Goal: Task Accomplishment & Management: Use online tool/utility

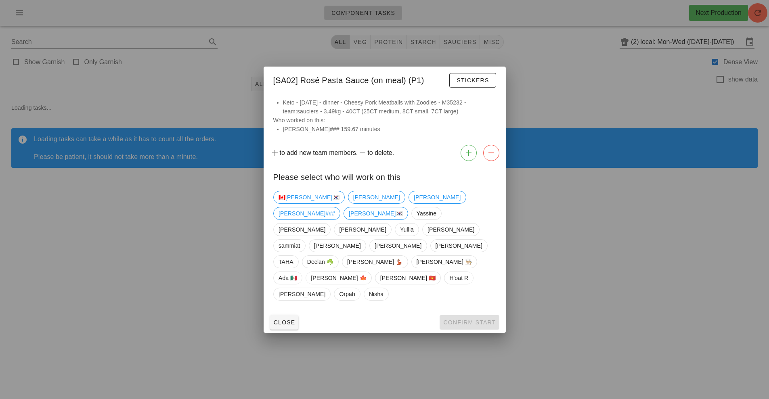
click at [655, 44] on div at bounding box center [384, 199] width 769 height 399
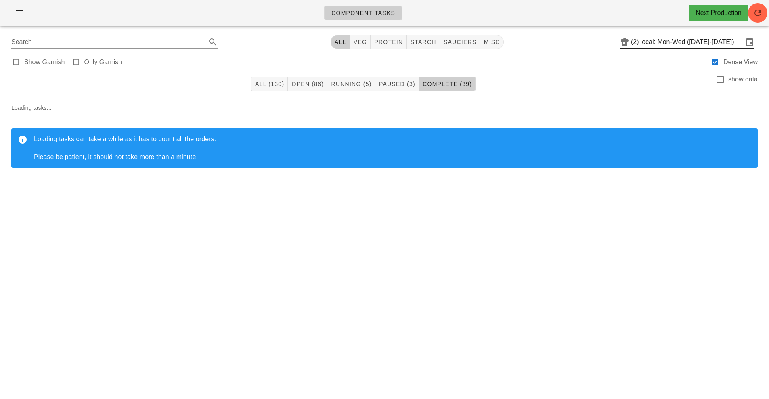
click at [655, 44] on input "local: Mon-Wed (Aug 25-Aug 27)" at bounding box center [692, 42] width 103 height 13
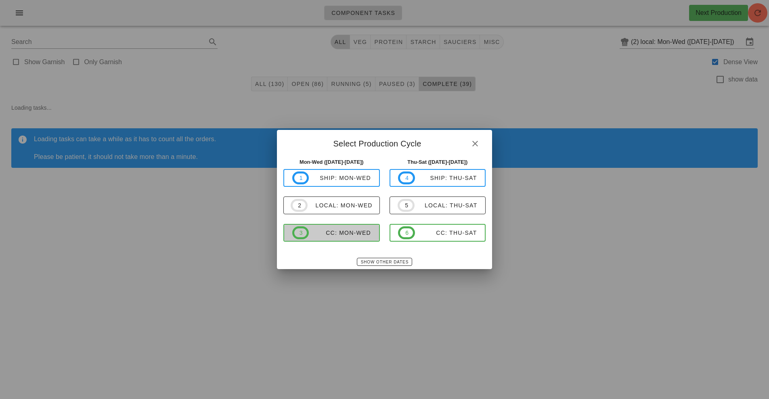
click at [335, 235] on div "CC: Mon-Wed" at bounding box center [340, 233] width 62 height 6
type input "CC: Mon-Wed ([DATE]-[DATE])"
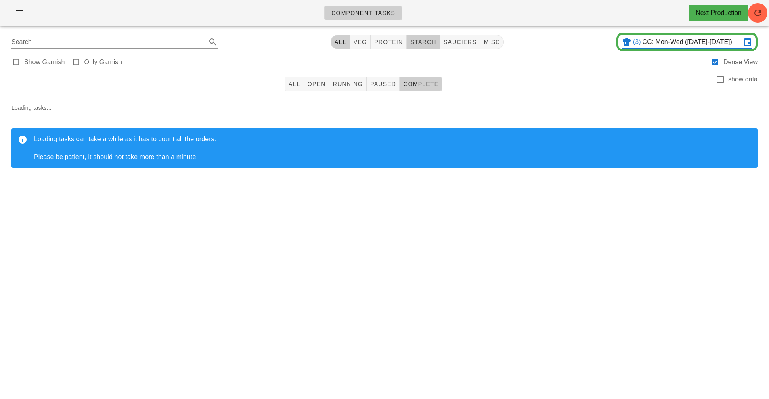
click at [430, 42] on span "starch" at bounding box center [423, 42] width 26 height 6
click at [294, 89] on button "All" at bounding box center [294, 84] width 19 height 15
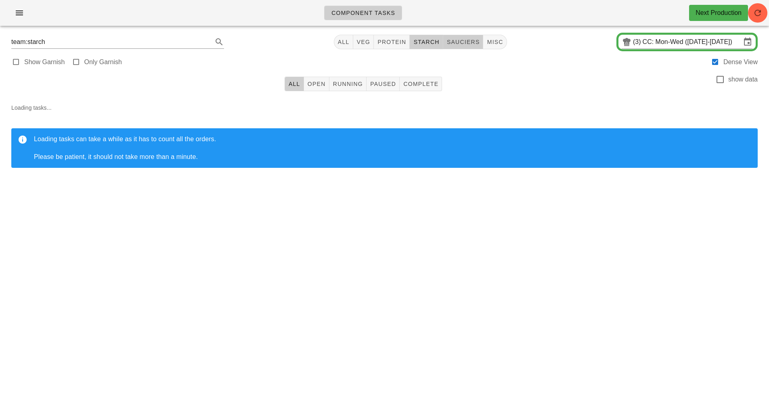
click at [469, 43] on span "sauciers" at bounding box center [462, 42] width 33 height 6
type input "team:sauciers"
click at [764, 11] on span "button" at bounding box center [757, 13] width 19 height 10
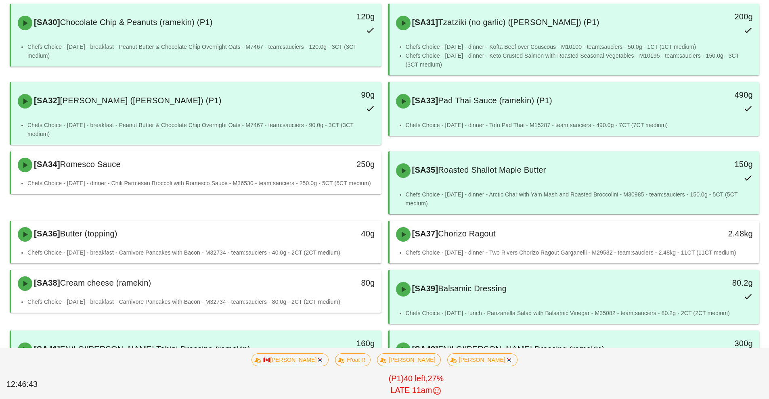
scroll to position [375, 0]
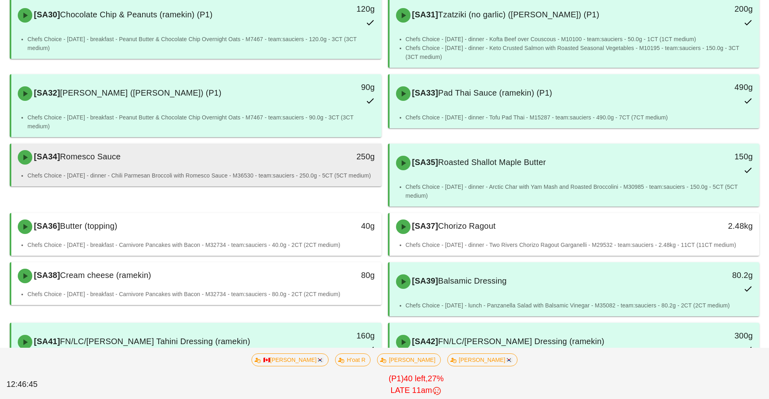
click at [219, 165] on div "[SA34] Romesco Sauce" at bounding box center [150, 157] width 275 height 24
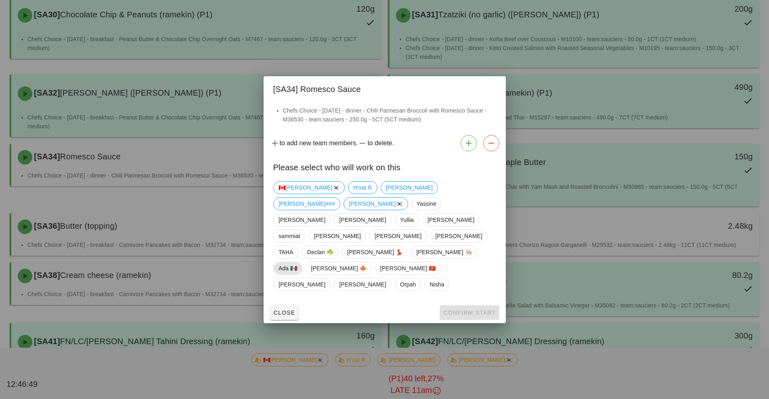
click at [297, 262] on span "Ada 🇲🇽" at bounding box center [287, 268] width 19 height 12
click at [457, 306] on button "Confirm Start" at bounding box center [469, 313] width 59 height 15
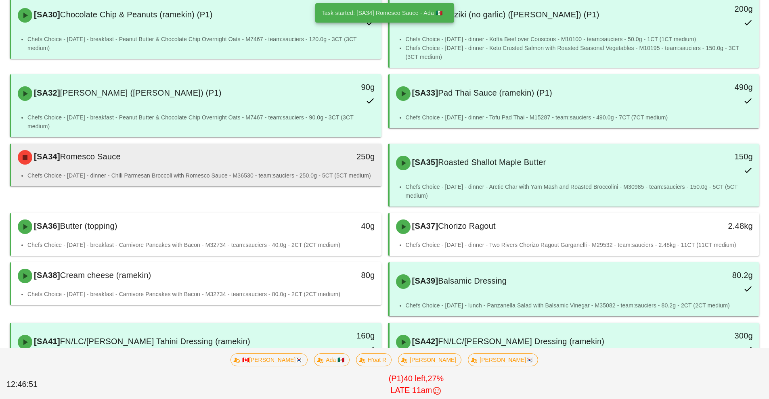
click at [280, 168] on div "[SA34] Romesco Sauce" at bounding box center [150, 157] width 275 height 24
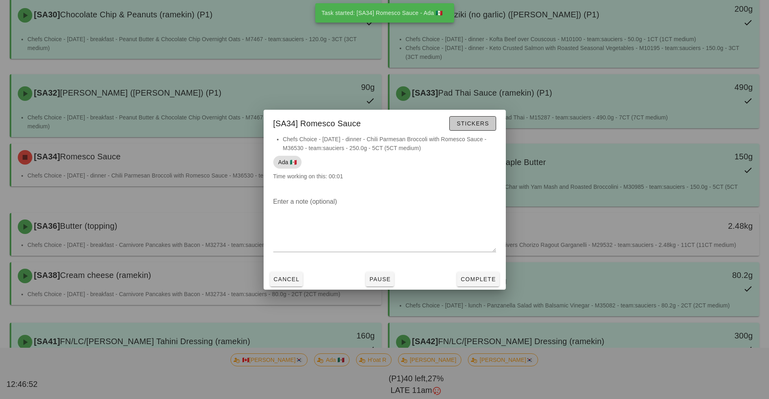
click at [471, 128] on button "Stickers" at bounding box center [472, 123] width 46 height 15
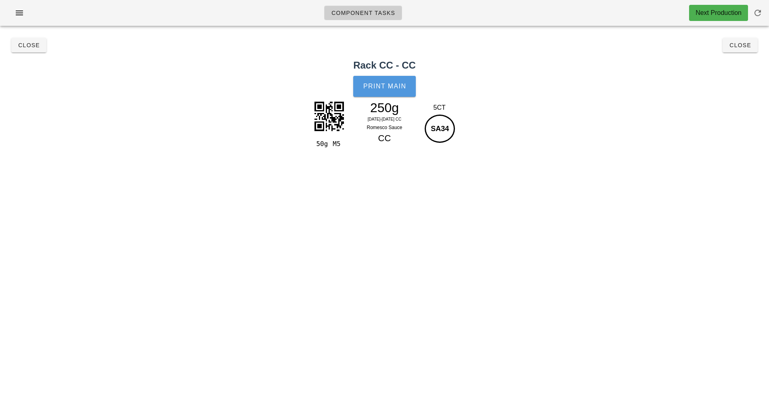
click at [385, 96] on button "Print Main" at bounding box center [384, 86] width 62 height 21
click at [739, 50] on button "Close" at bounding box center [739, 45] width 35 height 15
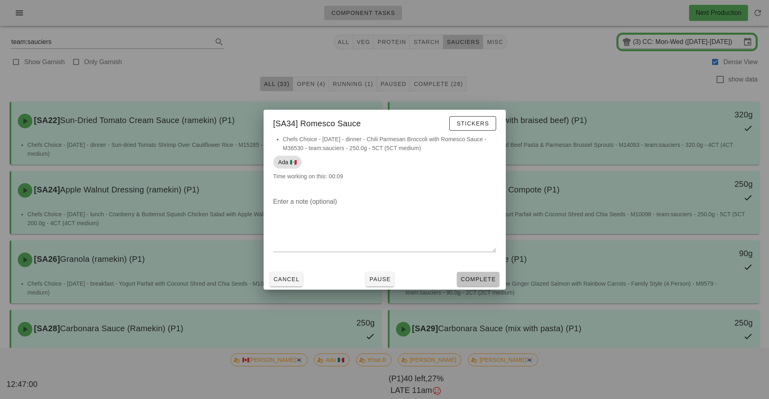
click at [481, 278] on span "Complete" at bounding box center [478, 279] width 36 height 6
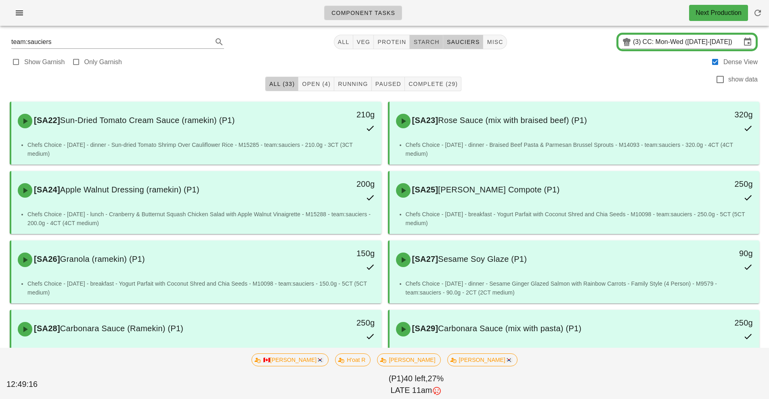
click at [435, 40] on span "starch" at bounding box center [426, 42] width 26 height 6
type input "team:starch"
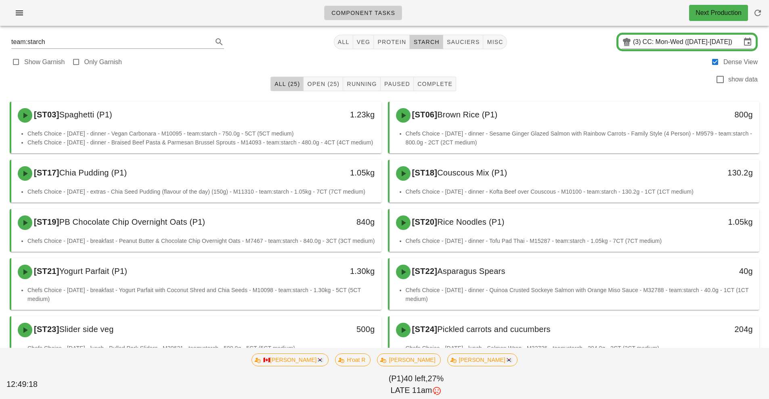
click at [290, 90] on button "All (25)" at bounding box center [286, 84] width 33 height 15
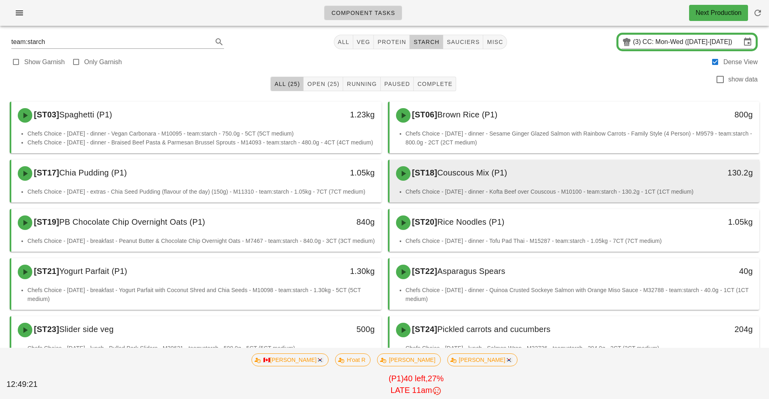
click at [513, 181] on div "[ST18] Couscous Mix (P1)" at bounding box center [528, 173] width 275 height 24
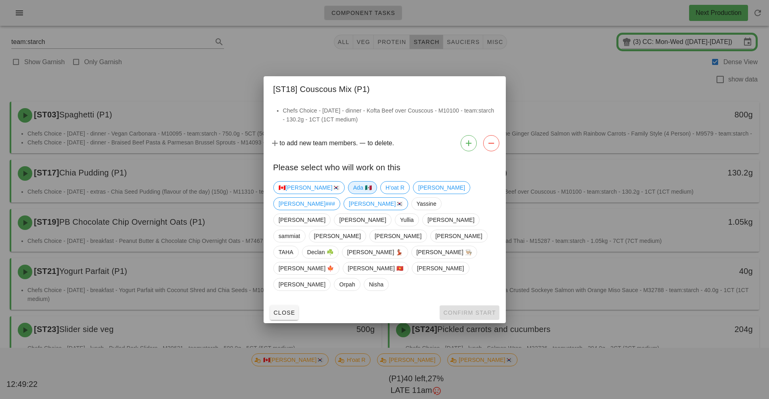
click at [353, 194] on span "Ada 🇲🇽" at bounding box center [362, 188] width 19 height 12
click at [462, 306] on button "Confirm Start" at bounding box center [469, 313] width 59 height 15
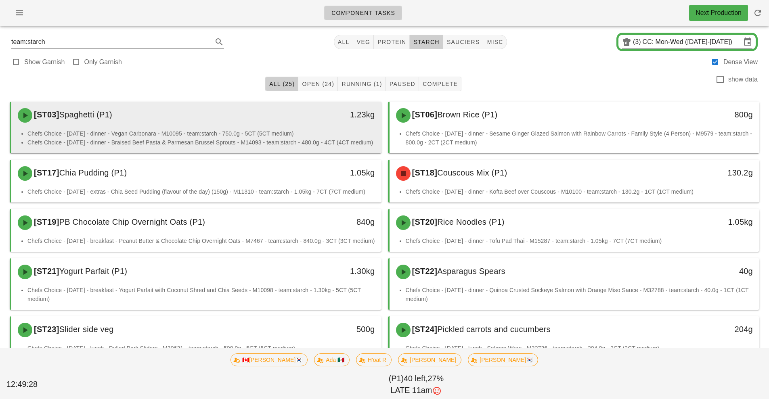
click at [222, 133] on li "Chefs Choice - [DATE] - dinner - Vegan Carbonara - M10095 - team:starch - 750.0…" at bounding box center [200, 133] width 347 height 9
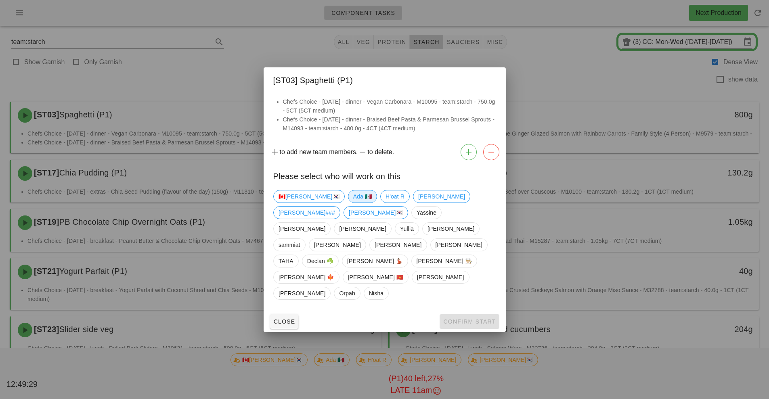
click at [353, 203] on span "Ada 🇲🇽" at bounding box center [362, 196] width 19 height 12
click at [463, 318] on span "Confirm Start" at bounding box center [469, 321] width 53 height 6
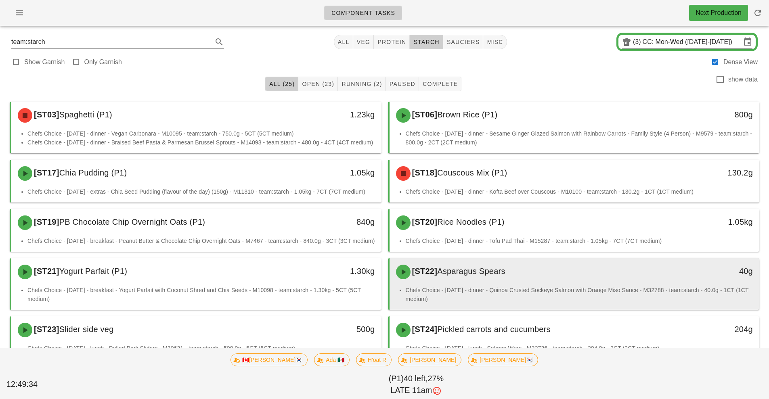
click at [539, 299] on li "Chefs Choice - [DATE] - dinner - Quinoa Crusted Sockeye Salmon with Orange Miso…" at bounding box center [579, 295] width 347 height 18
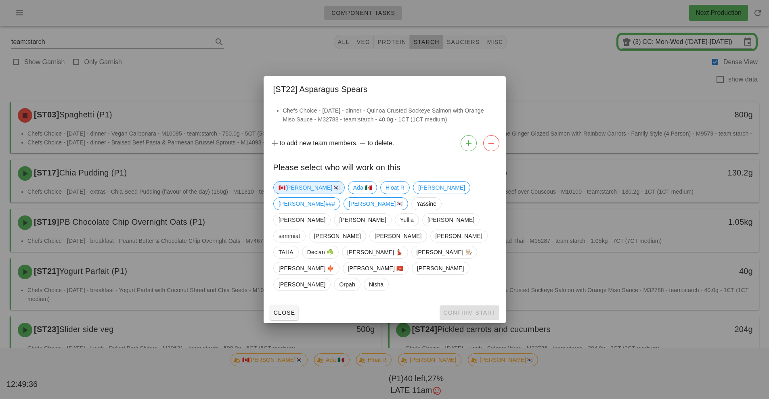
click at [292, 194] on span "🇨🇦[PERSON_NAME]🇰🇷" at bounding box center [308, 188] width 61 height 12
click at [353, 194] on span "Ada 🇲🇽" at bounding box center [362, 188] width 19 height 12
click at [299, 194] on span "🇨🇦[PERSON_NAME]🇰🇷" at bounding box center [308, 188] width 61 height 12
click at [385, 194] on span "H'oat R" at bounding box center [394, 188] width 19 height 12
click at [353, 194] on span "Ada 🇲🇽" at bounding box center [362, 188] width 19 height 12
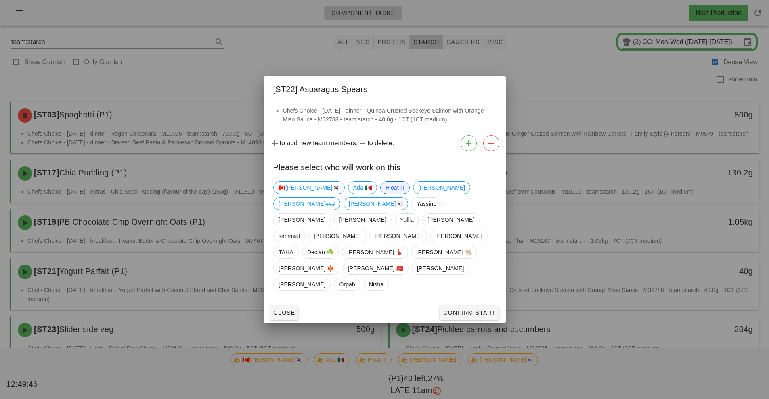
click at [385, 194] on span "H'oat R" at bounding box center [394, 188] width 19 height 12
click at [463, 302] on div "Close Confirm Start" at bounding box center [385, 312] width 242 height 21
click at [385, 194] on span "H'oat R" at bounding box center [394, 188] width 19 height 12
click at [464, 310] on span "Confirm Start" at bounding box center [469, 313] width 53 height 6
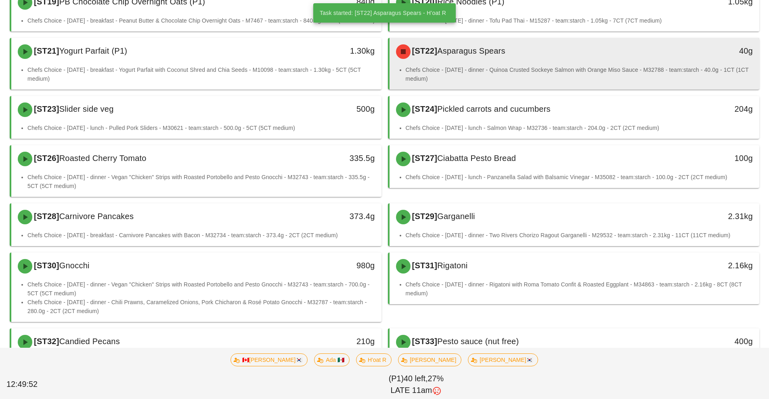
scroll to position [224, 0]
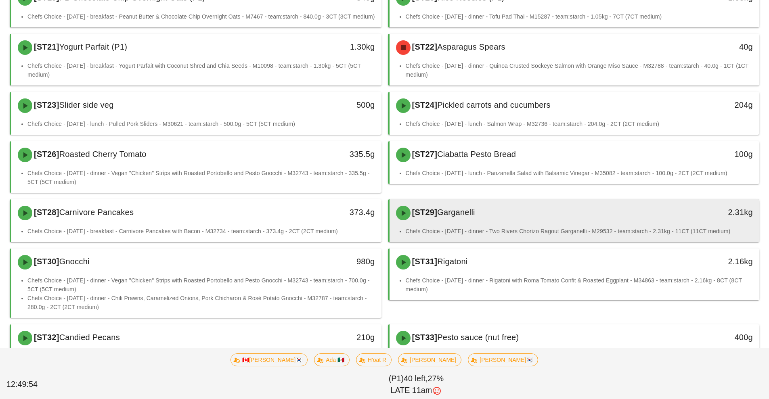
click at [528, 225] on div "[ST29] Garganelli" at bounding box center [528, 213] width 275 height 24
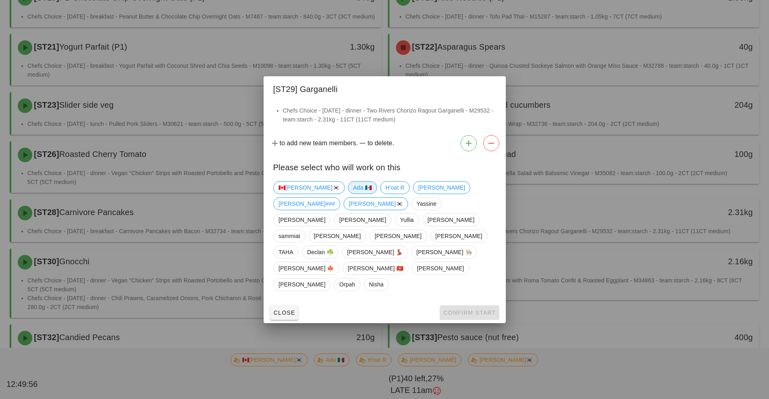
click at [353, 194] on span "Ada 🇲🇽" at bounding box center [362, 188] width 19 height 12
click at [461, 310] on span "Confirm Start" at bounding box center [469, 313] width 53 height 6
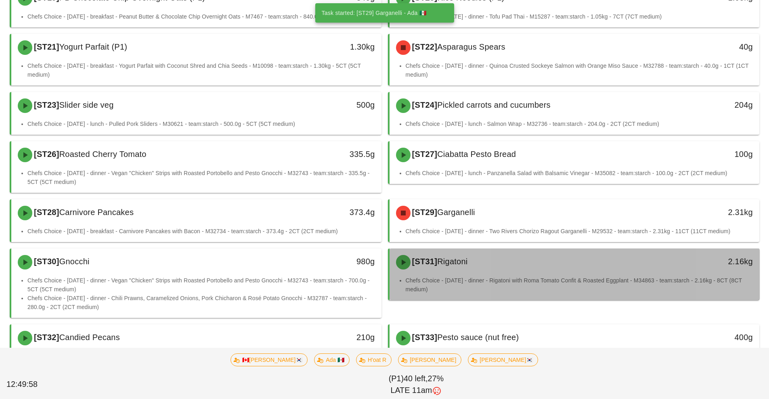
click at [513, 287] on li "Chefs Choice - [DATE] - dinner - Rigatoni with Roma Tomato Confit & Roasted Egg…" at bounding box center [579, 285] width 347 height 18
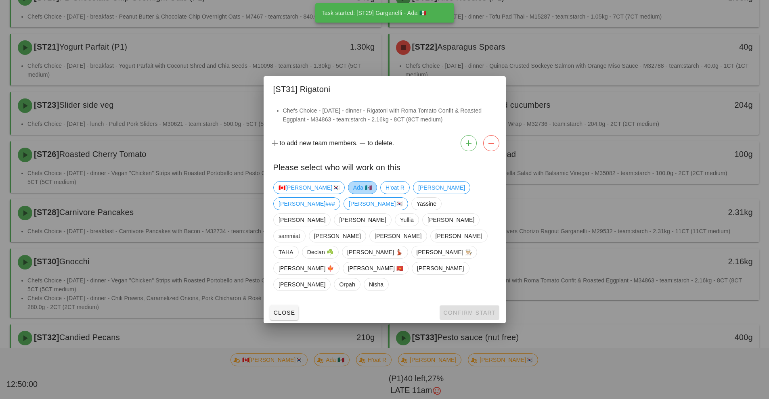
click at [353, 194] on span "Ada 🇲🇽" at bounding box center [362, 188] width 19 height 12
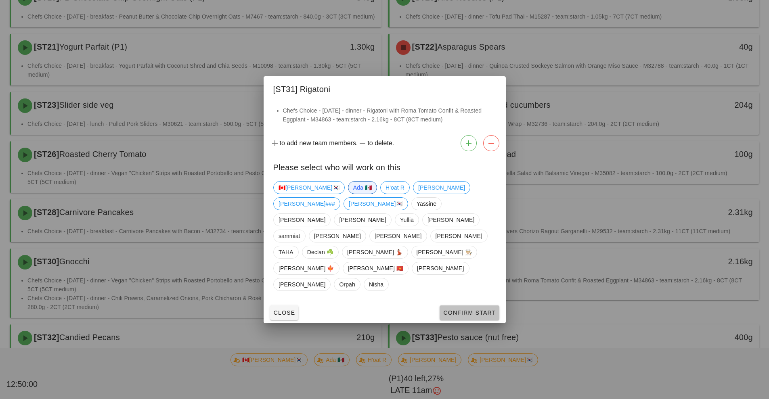
click at [463, 310] on span "Confirm Start" at bounding box center [469, 313] width 53 height 6
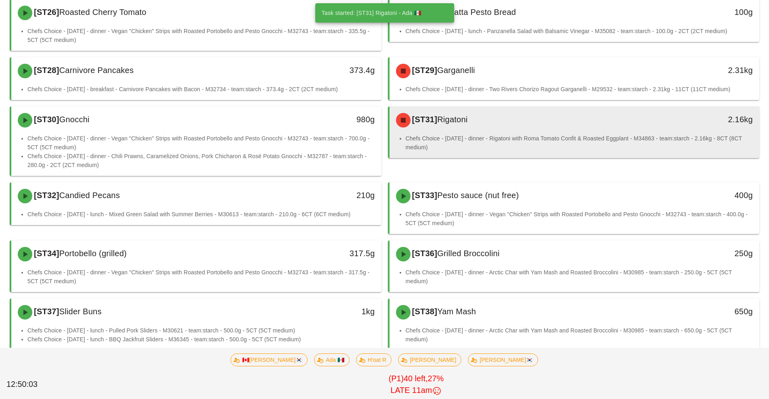
scroll to position [371, 0]
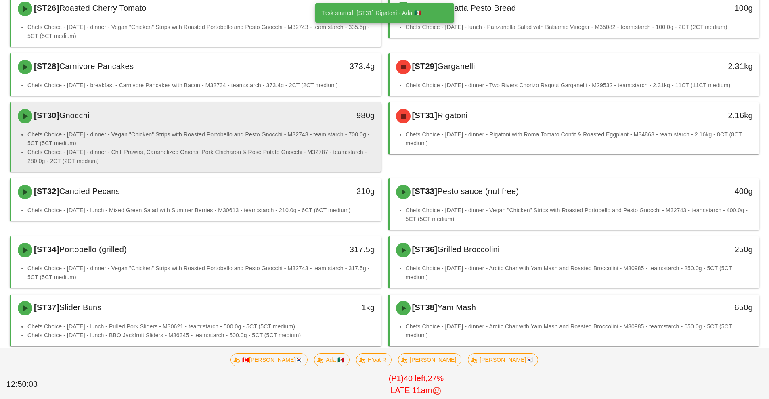
click at [215, 160] on li "Chefs Choice - [DATE] - dinner - Chili Prawns, Caramelized Onions, Pork Chichar…" at bounding box center [200, 157] width 347 height 18
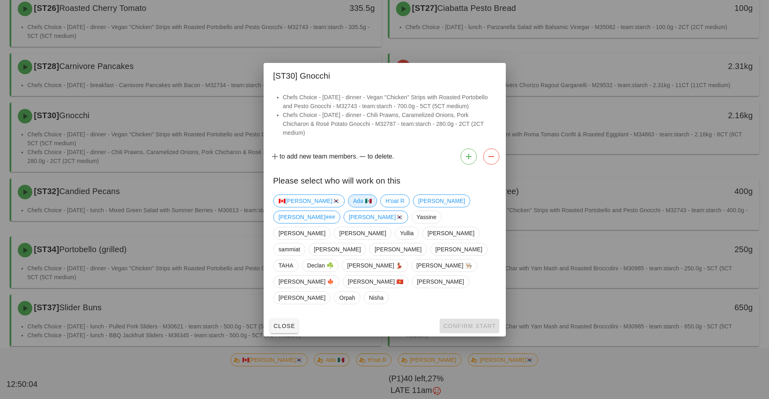
click at [353, 207] on span "Ada 🇲🇽" at bounding box center [362, 201] width 19 height 12
click at [461, 323] on span "Confirm Start" at bounding box center [469, 326] width 53 height 6
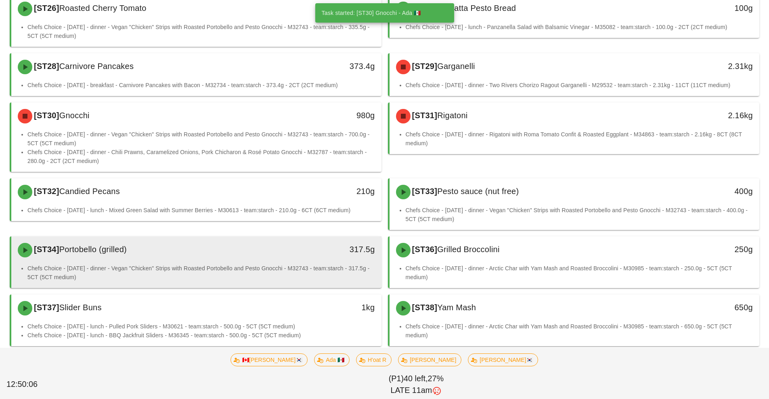
click at [265, 278] on li "Chefs Choice - [DATE] - dinner - Vegan "Chicken" Strips with Roasted Portobello…" at bounding box center [200, 273] width 347 height 18
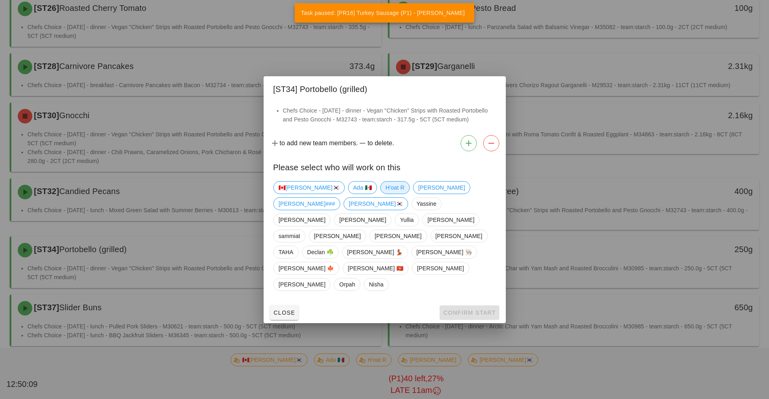
click at [385, 194] on span "H'oat R" at bounding box center [394, 188] width 19 height 12
click at [469, 306] on button "Confirm Start" at bounding box center [469, 313] width 59 height 15
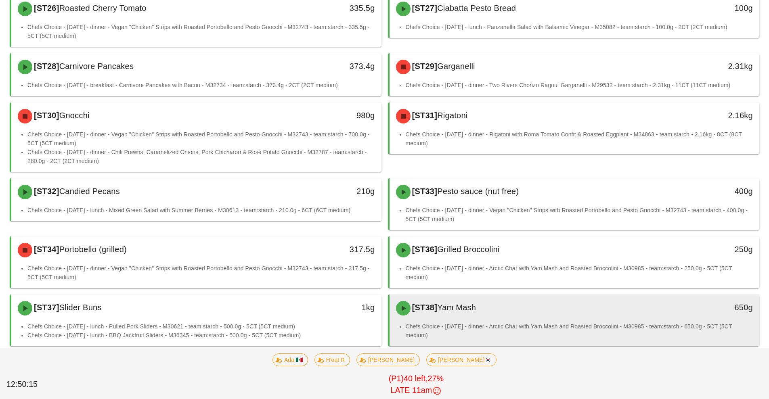
click at [512, 320] on div "[ST38] Yam Mash" at bounding box center [528, 308] width 275 height 24
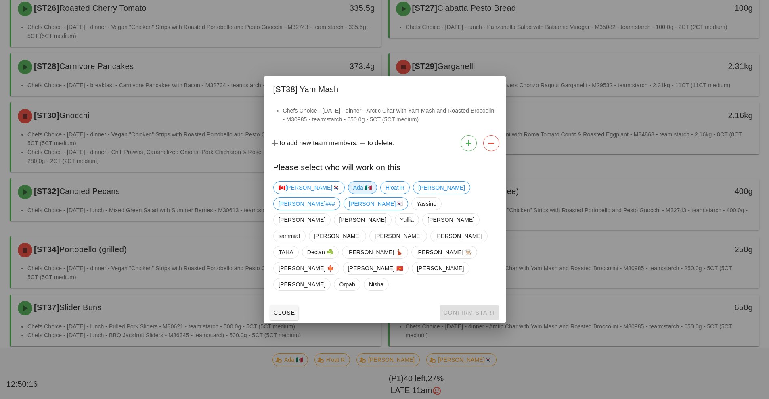
click at [353, 194] on span "Ada 🇲🇽" at bounding box center [362, 188] width 19 height 12
click at [462, 310] on span "Confirm Start" at bounding box center [469, 313] width 53 height 6
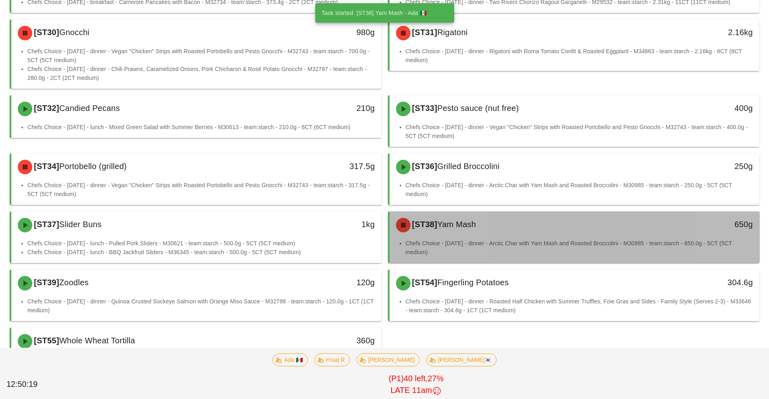
scroll to position [492, 0]
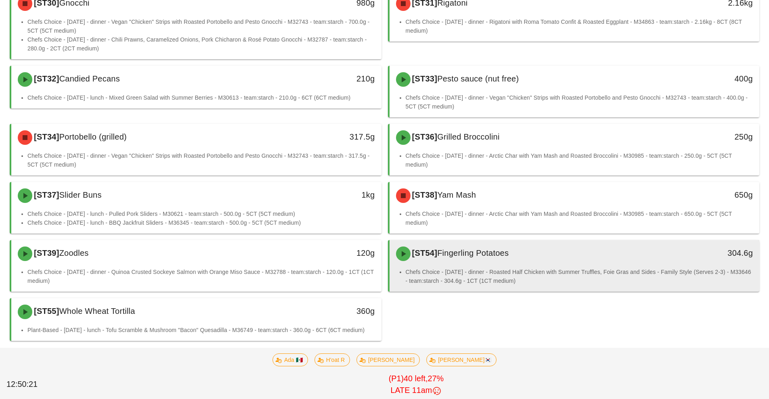
click at [523, 271] on li "Chefs Choice - [DATE] - dinner - Roasted Half Chicken with Summer Truffles, Foi…" at bounding box center [579, 277] width 347 height 18
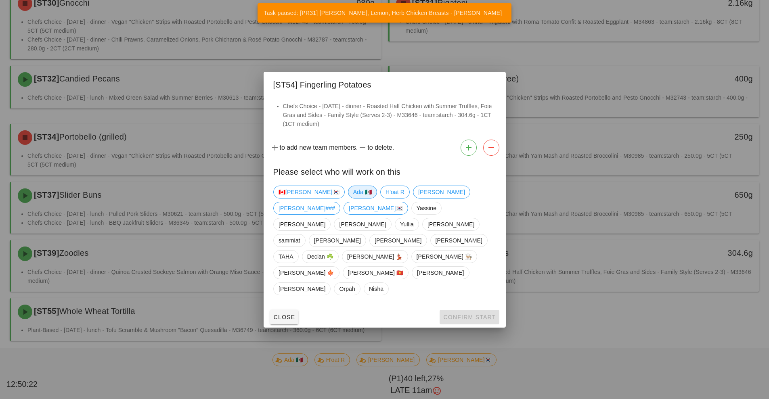
click at [353, 198] on span "Ada 🇲🇽" at bounding box center [362, 192] width 19 height 12
click at [579, 325] on div at bounding box center [384, 199] width 769 height 399
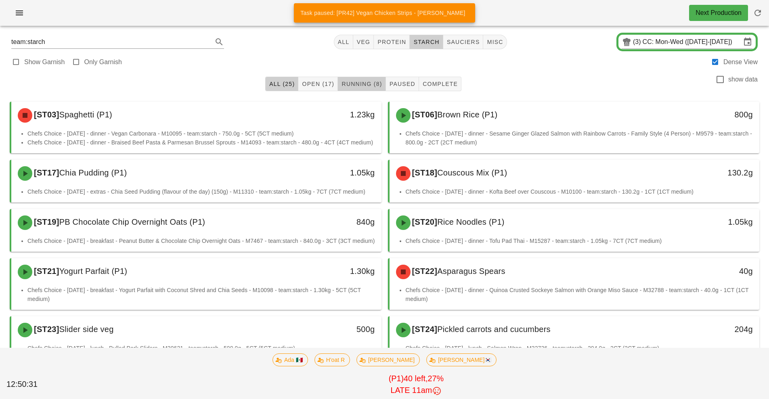
click at [374, 84] on span "Running (8)" at bounding box center [361, 84] width 41 height 6
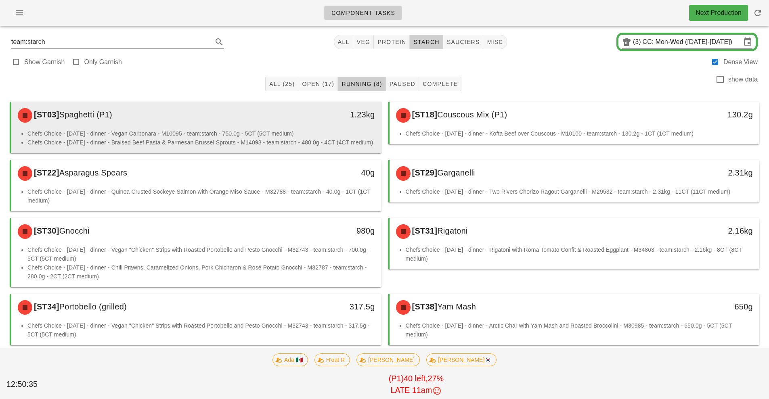
click at [151, 126] on div "[ST03] Spaghetti (P1)" at bounding box center [150, 115] width 275 height 24
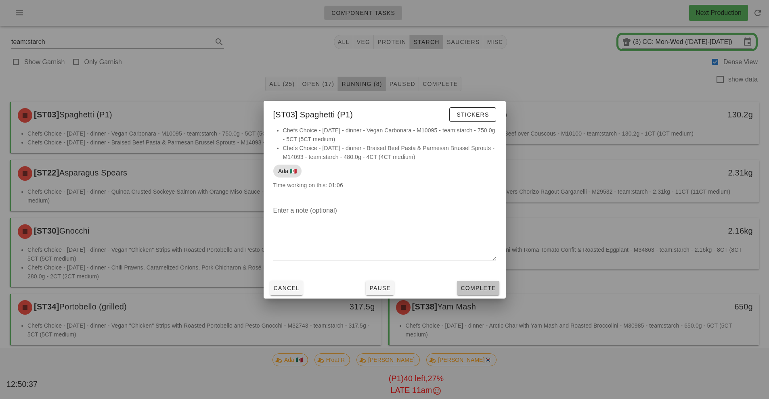
click at [486, 288] on span "Complete" at bounding box center [478, 288] width 36 height 6
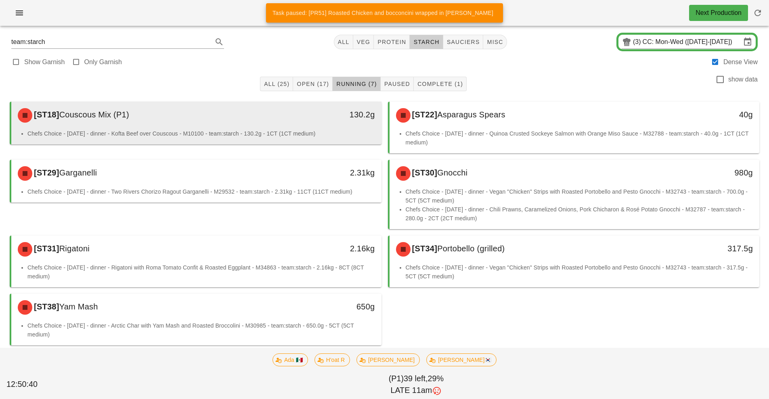
click at [162, 143] on div "Chefs Choice - [DATE] - dinner - Kofta Beef over Couscous - M10100 - team:starc…" at bounding box center [196, 136] width 370 height 15
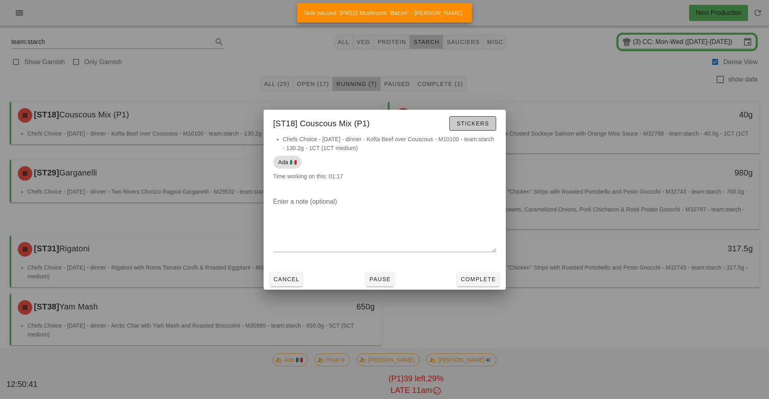
click at [476, 129] on button "Stickers" at bounding box center [472, 123] width 46 height 15
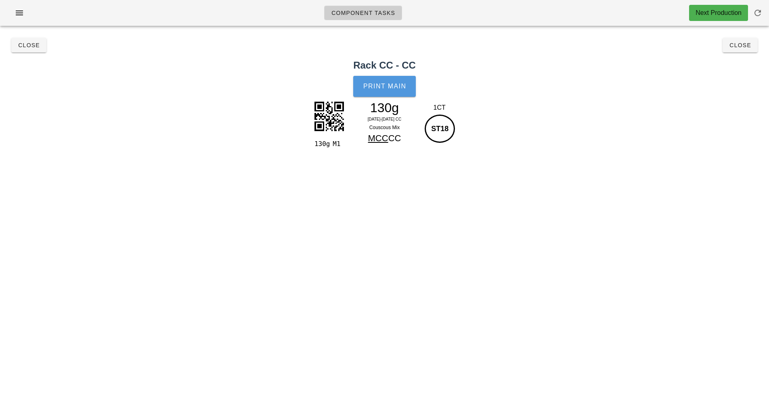
click at [361, 91] on button "Print Main" at bounding box center [384, 86] width 62 height 21
click at [28, 46] on span "Close" at bounding box center [29, 45] width 22 height 6
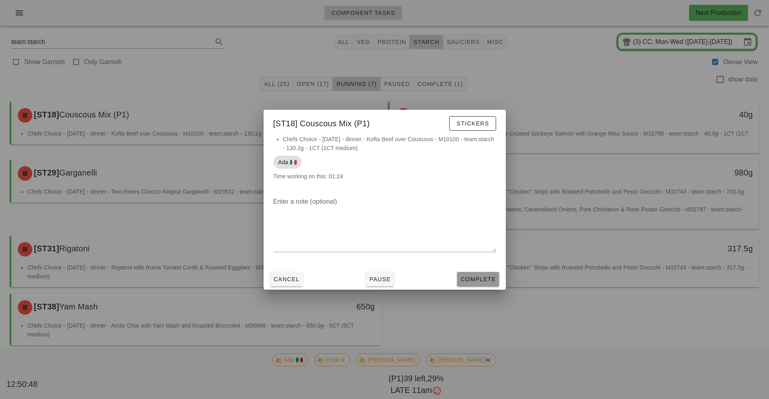
click at [480, 279] on span "Complete" at bounding box center [478, 279] width 36 height 6
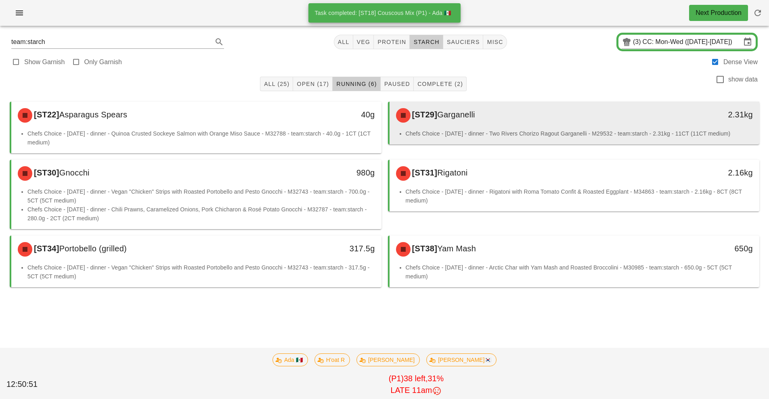
click at [539, 131] on li "Chefs Choice - [DATE] - dinner - Two Rivers Chorizo Ragout Garganelli - M29532 …" at bounding box center [579, 133] width 347 height 9
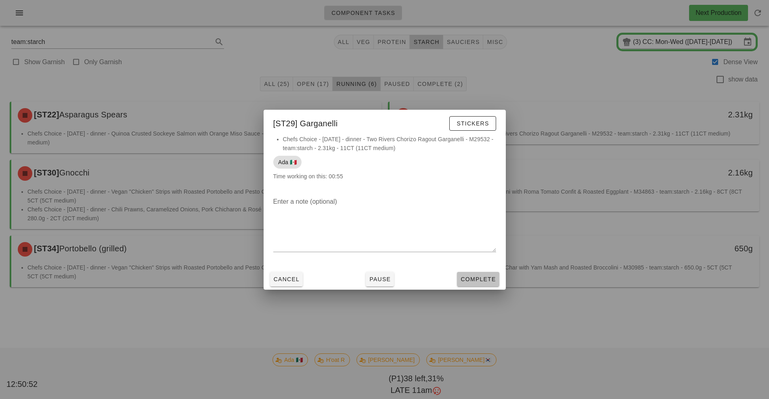
click at [478, 279] on span "Complete" at bounding box center [478, 279] width 36 height 6
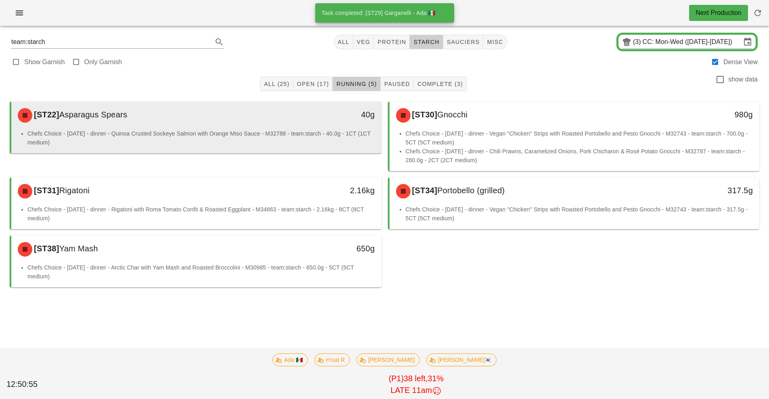
click at [280, 141] on li "Chefs Choice - [DATE] - dinner - Quinoa Crusted Sockeye Salmon with Orange Miso…" at bounding box center [200, 138] width 347 height 18
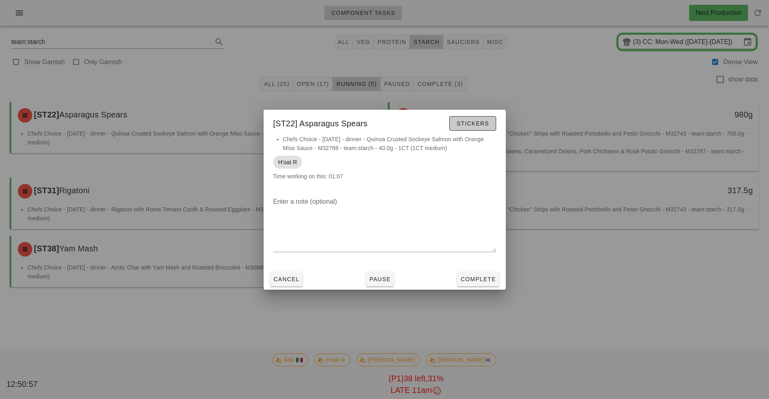
click at [476, 124] on span "Stickers" at bounding box center [472, 123] width 33 height 6
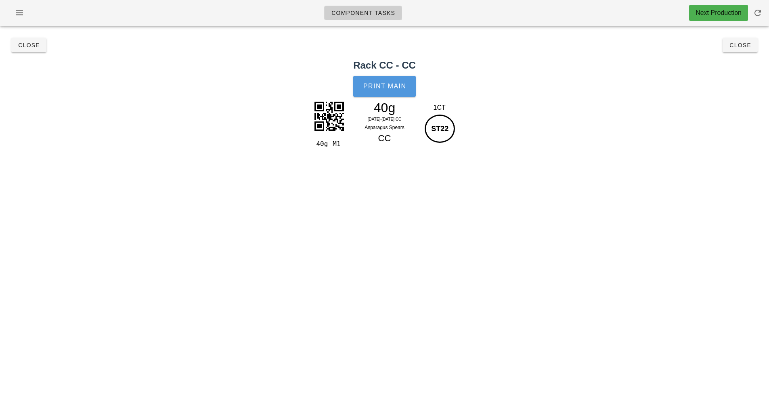
click at [391, 91] on button "Print Main" at bounding box center [384, 86] width 62 height 21
click at [754, 47] on button "Close" at bounding box center [739, 45] width 35 height 15
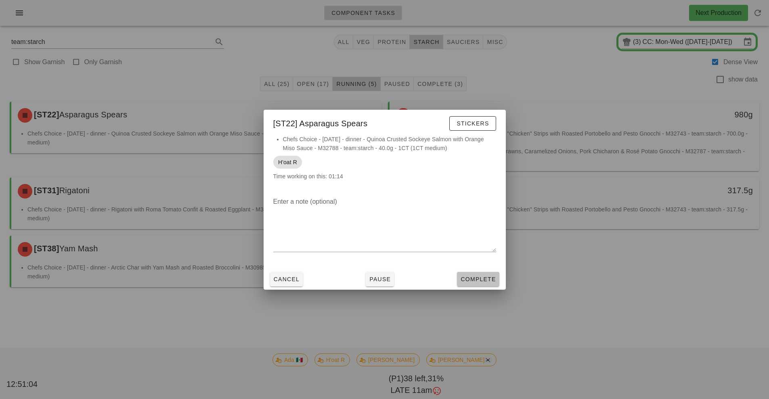
click at [484, 279] on span "Complete" at bounding box center [478, 279] width 36 height 6
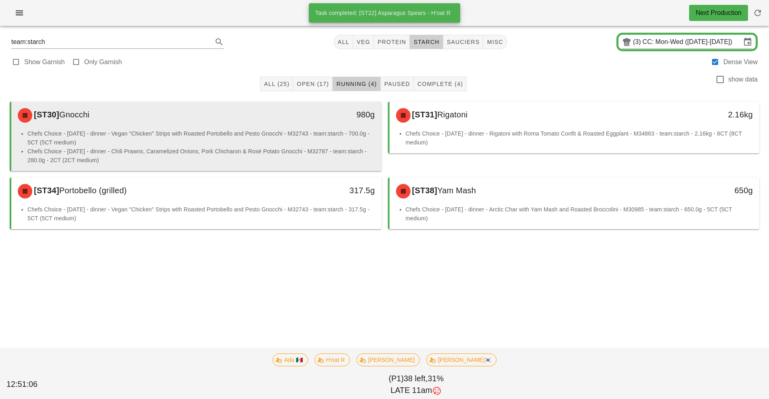
click at [311, 154] on li "Chefs Choice - [DATE] - dinner - Chili Prawns, Caramelized Onions, Pork Chichar…" at bounding box center [200, 156] width 347 height 18
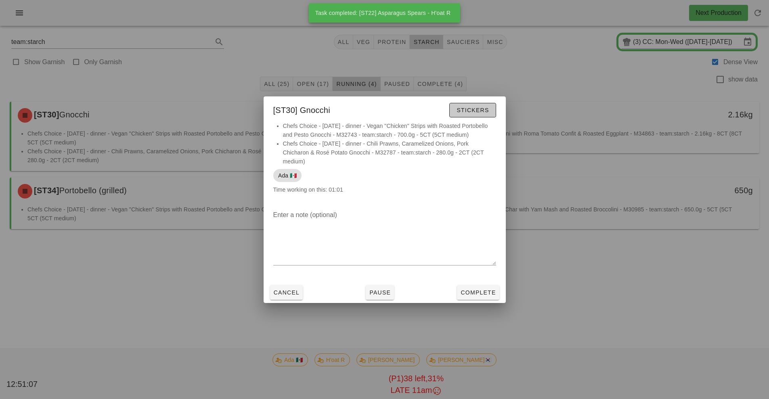
click at [482, 109] on span "Stickers" at bounding box center [472, 110] width 33 height 6
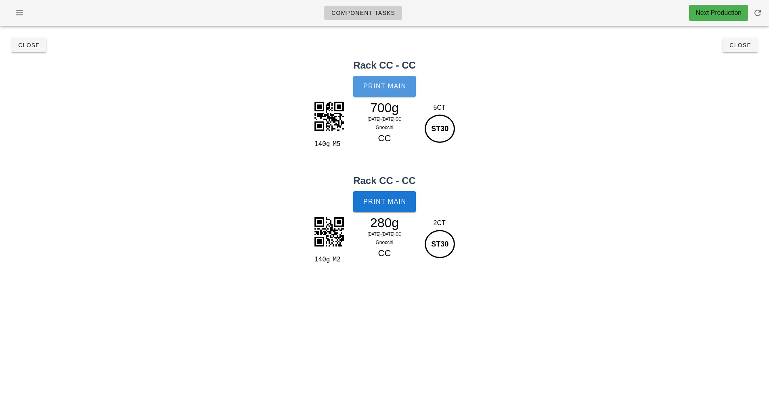
click at [388, 90] on button "Print Main" at bounding box center [384, 86] width 62 height 21
click at [398, 204] on span "Print Main" at bounding box center [385, 201] width 44 height 7
click at [745, 45] on span "Close" at bounding box center [740, 45] width 22 height 6
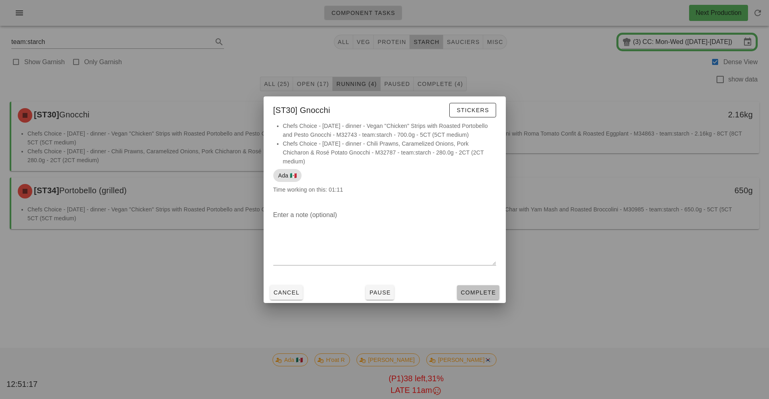
click at [478, 299] on button "Complete" at bounding box center [478, 292] width 42 height 15
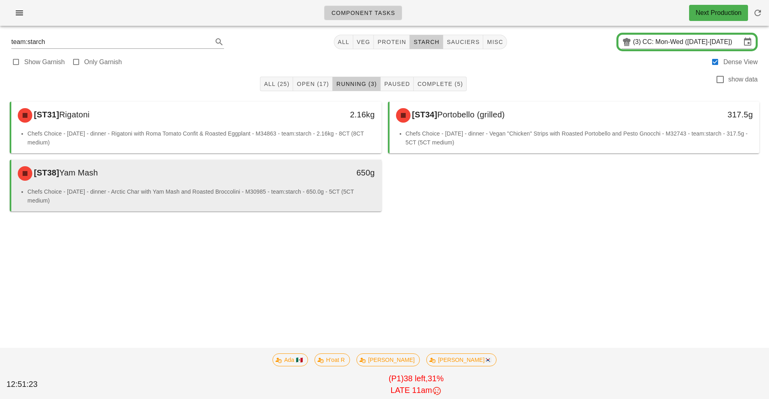
click at [282, 201] on li "Chefs Choice - [DATE] - dinner - Arctic Char with Yam Mash and Roasted Broccoli…" at bounding box center [200, 196] width 347 height 18
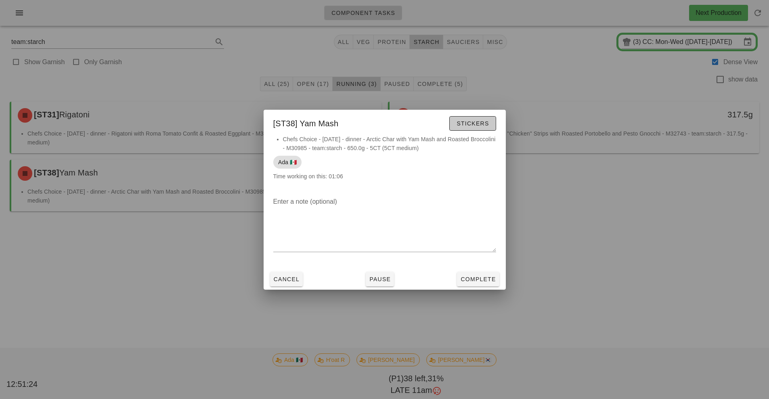
click at [479, 125] on span "Stickers" at bounding box center [472, 123] width 33 height 6
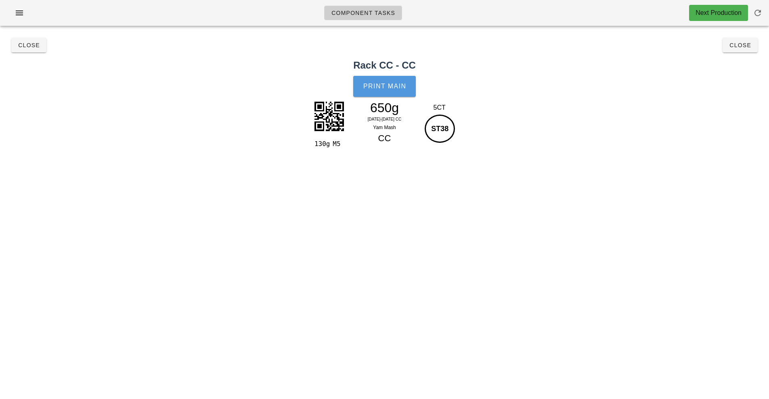
click at [397, 93] on button "Print Main" at bounding box center [384, 86] width 62 height 21
click at [745, 49] on button "Close" at bounding box center [739, 45] width 35 height 15
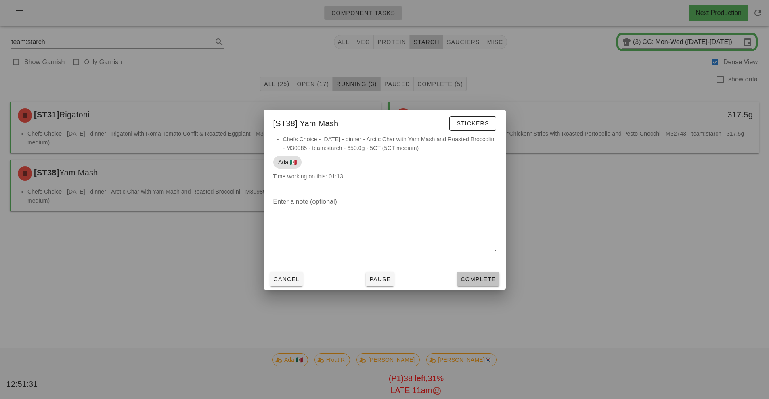
click at [479, 283] on button "Complete" at bounding box center [478, 279] width 42 height 15
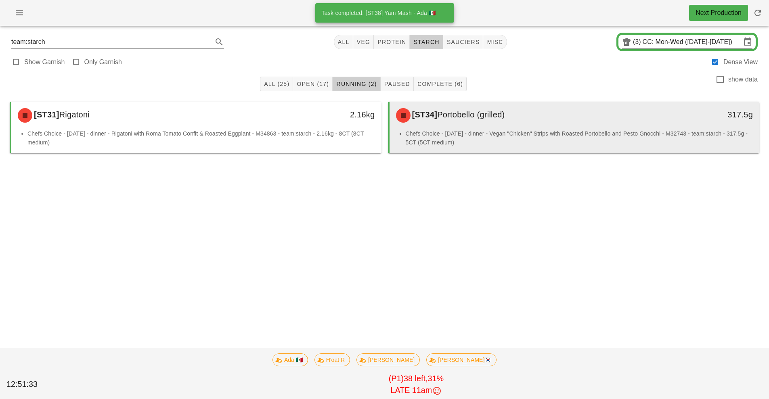
click at [464, 134] on li "Chefs Choice - [DATE] - dinner - Vegan "Chicken" Strips with Roasted Portobello…" at bounding box center [579, 138] width 347 height 18
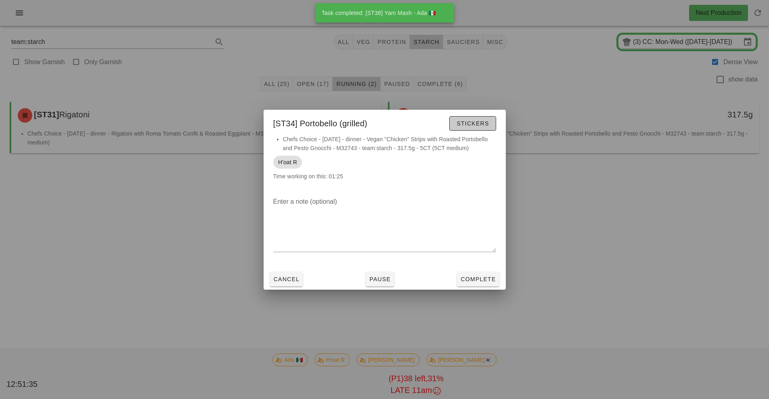
click at [485, 117] on button "Stickers" at bounding box center [472, 123] width 46 height 15
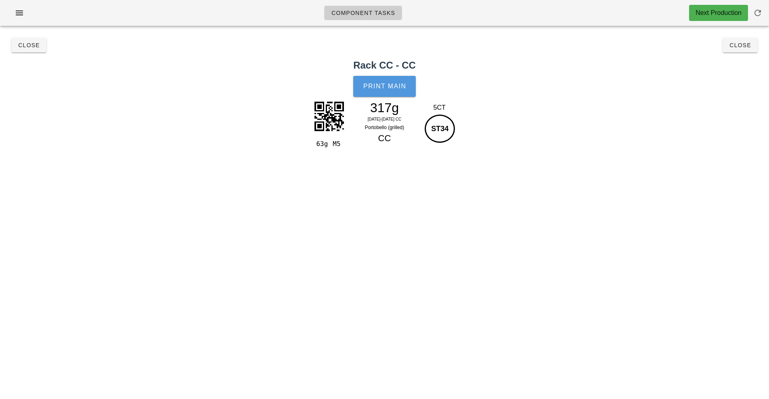
click at [400, 91] on button "Print Main" at bounding box center [384, 86] width 62 height 21
click at [745, 46] on span "Close" at bounding box center [740, 45] width 22 height 6
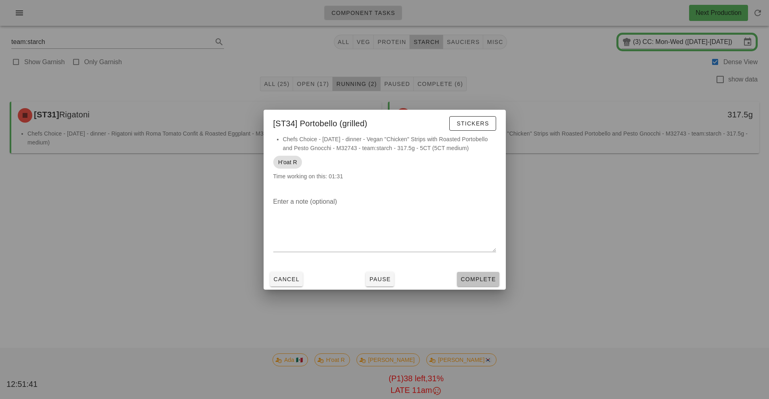
click at [474, 286] on button "Complete" at bounding box center [478, 279] width 42 height 15
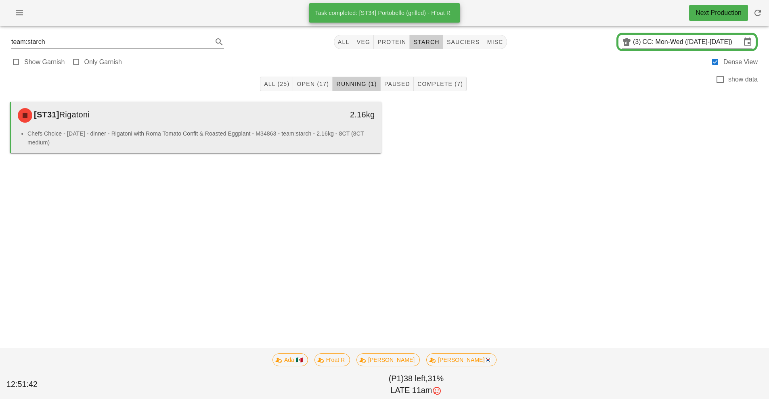
click at [233, 142] on li "Chefs Choice - [DATE] - dinner - Rigatoni with Roma Tomato Confit & Roasted Egg…" at bounding box center [200, 138] width 347 height 18
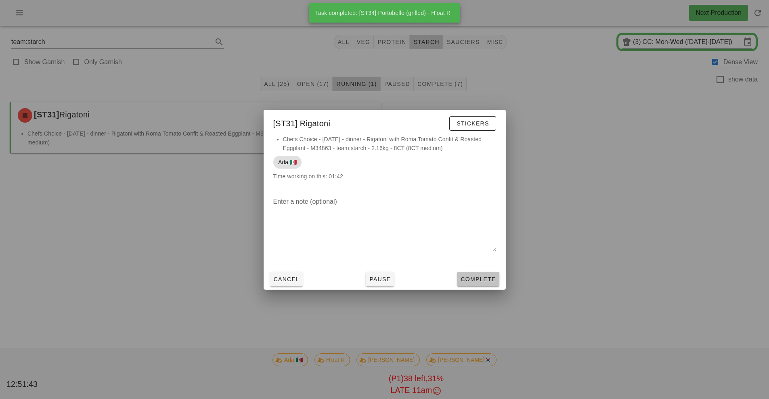
click at [474, 285] on button "Complete" at bounding box center [478, 279] width 42 height 15
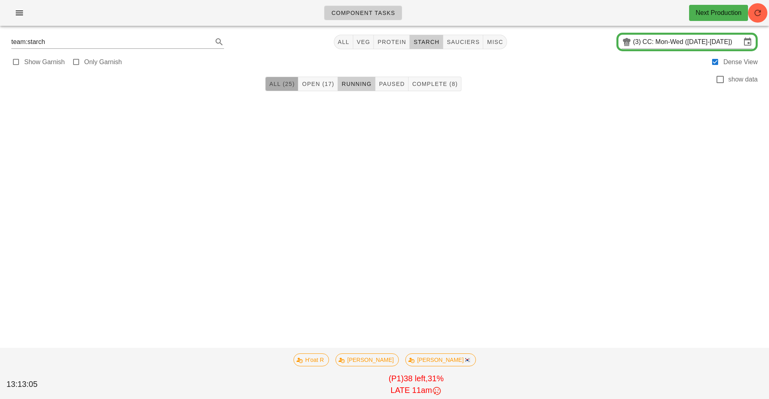
click at [286, 85] on span "All (25)" at bounding box center [282, 84] width 26 height 6
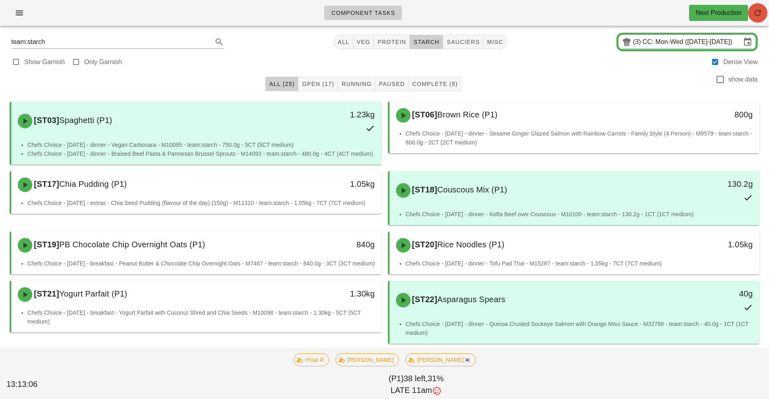
click at [757, 19] on button "button" at bounding box center [757, 12] width 19 height 19
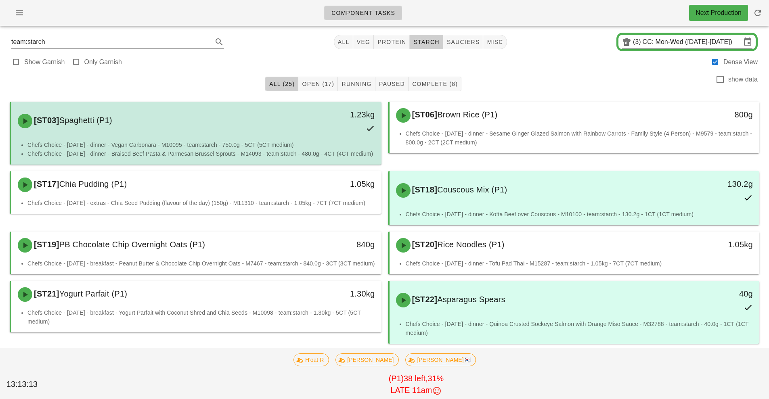
click at [261, 157] on li "Chefs Choice - [DATE] - dinner - Braised Beef Pasta & Parmesan Brussel Sprouts …" at bounding box center [200, 153] width 347 height 9
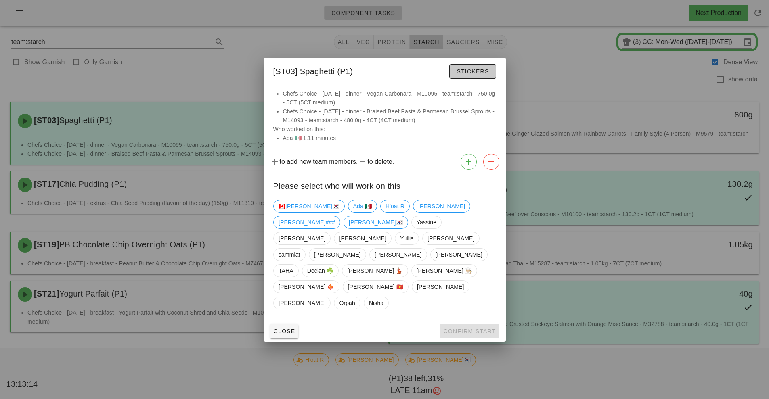
click at [479, 75] on span "Stickers" at bounding box center [472, 71] width 33 height 6
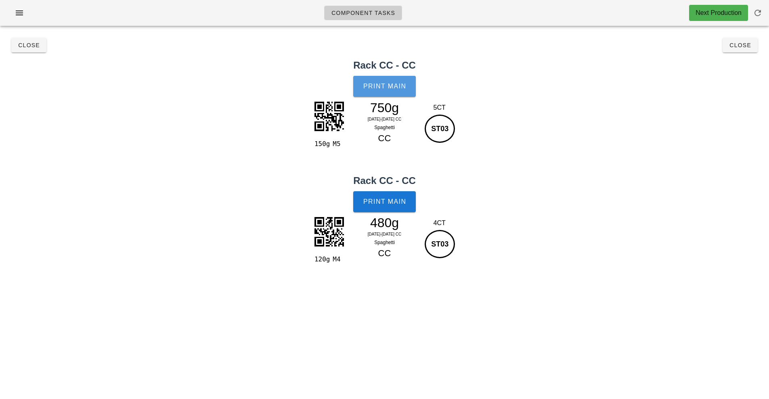
click at [390, 87] on span "Print Main" at bounding box center [385, 86] width 44 height 7
click at [388, 204] on span "Print Main" at bounding box center [385, 201] width 44 height 7
click at [741, 49] on button "Close" at bounding box center [739, 45] width 35 height 15
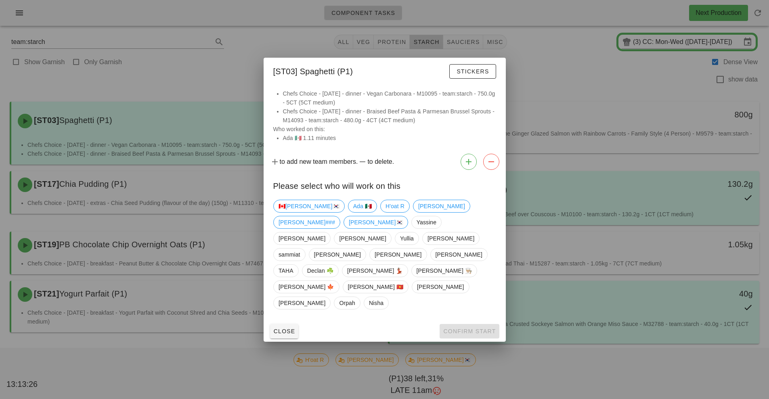
click at [608, 149] on div at bounding box center [384, 199] width 769 height 399
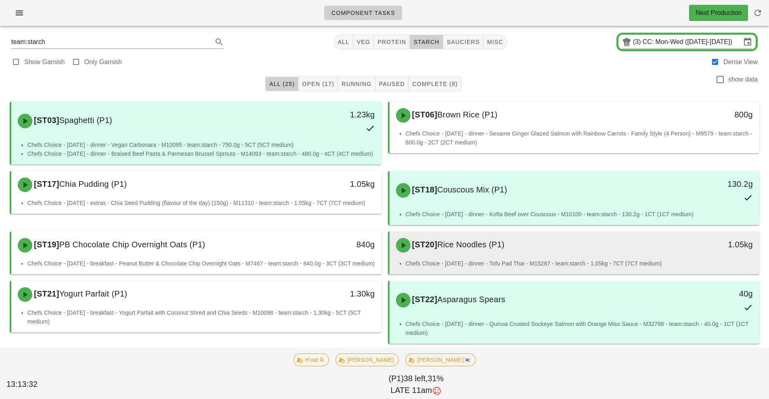
click at [519, 251] on div "[ST20] Rice Noodles (P1)" at bounding box center [528, 245] width 275 height 24
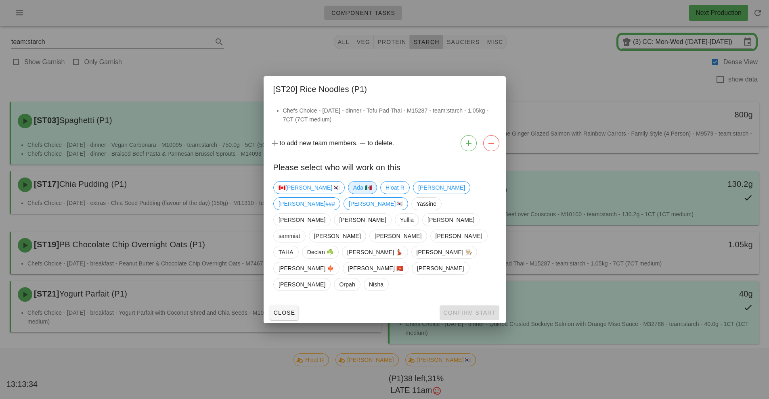
click at [353, 194] on span "Ada 🇲🇽" at bounding box center [362, 188] width 19 height 12
click at [461, 310] on span "Confirm Start" at bounding box center [469, 313] width 53 height 6
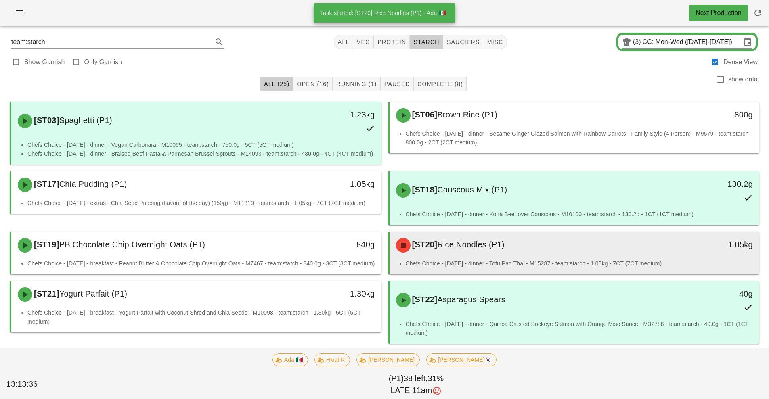
click at [528, 257] on div "[ST20] Rice Noodles (P1)" at bounding box center [528, 245] width 275 height 24
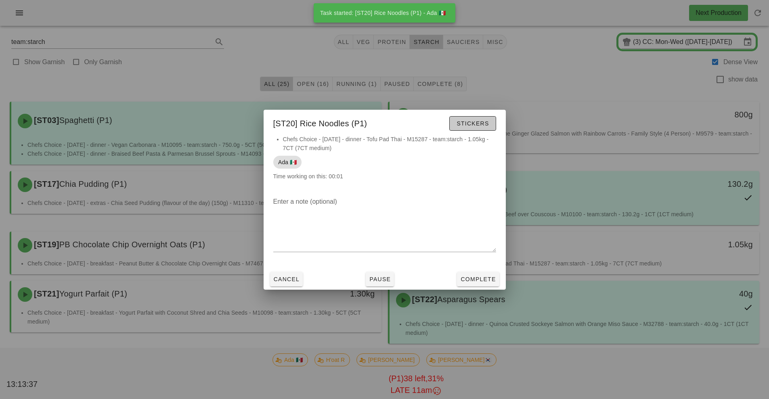
click at [475, 121] on span "Stickers" at bounding box center [472, 123] width 33 height 6
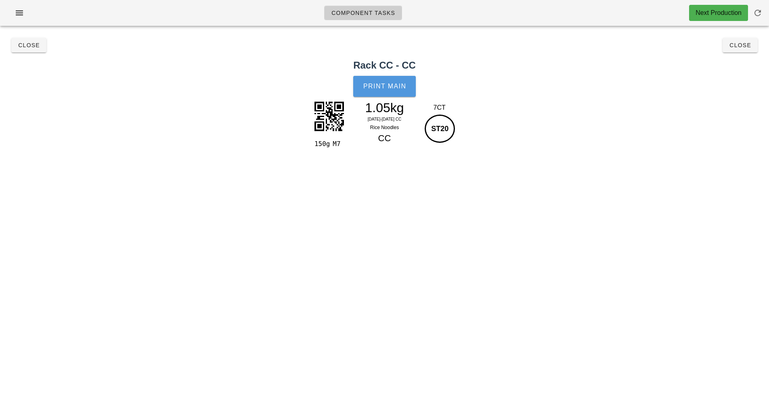
click at [389, 94] on button "Print Main" at bounding box center [384, 86] width 62 height 21
click at [742, 46] on span "Close" at bounding box center [740, 45] width 22 height 6
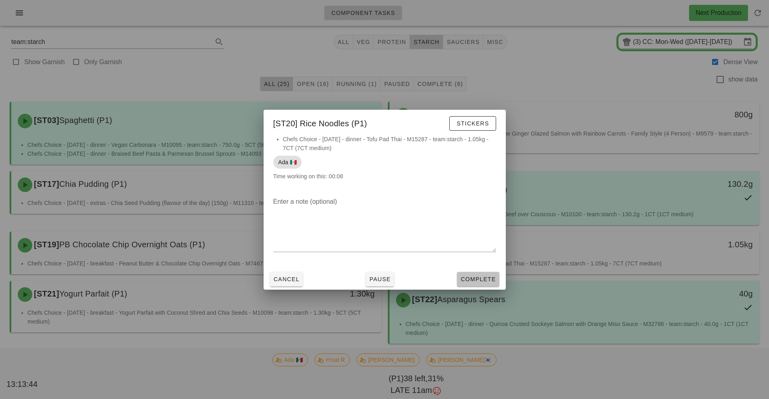
click at [483, 280] on span "Complete" at bounding box center [478, 279] width 36 height 6
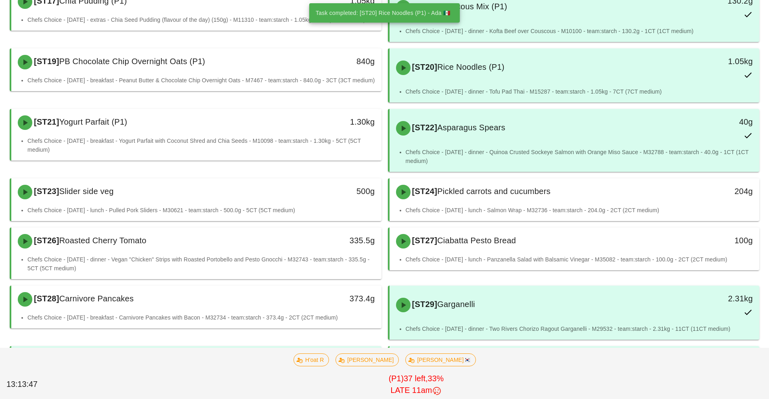
scroll to position [184, 0]
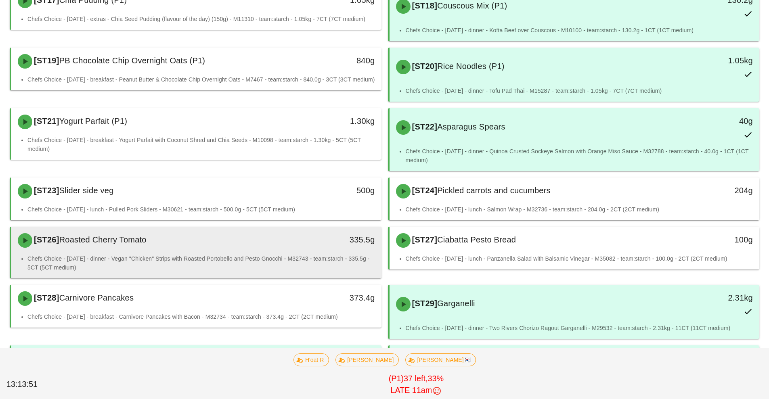
click at [245, 242] on div "[ST26] Roasted Cherry Tomato" at bounding box center [150, 240] width 275 height 24
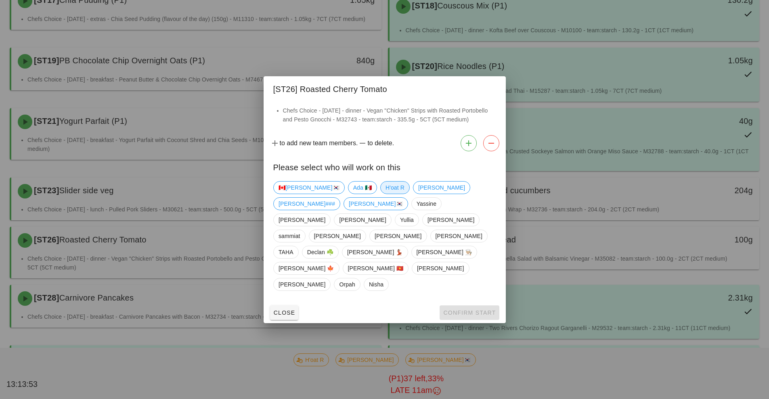
click at [385, 194] on span "H'oat R" at bounding box center [394, 188] width 19 height 12
click at [454, 306] on button "Confirm Start" at bounding box center [469, 313] width 59 height 15
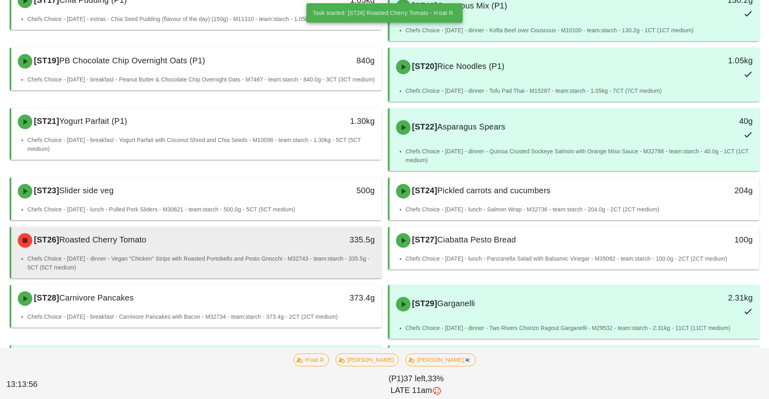
click at [293, 258] on li "Chefs Choice - [DATE] - dinner - Vegan "Chicken" Strips with Roasted Portobello…" at bounding box center [200, 263] width 347 height 18
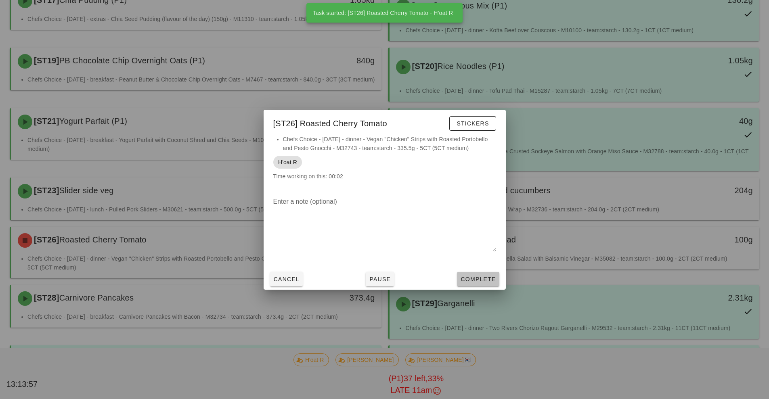
click at [477, 285] on button "Complete" at bounding box center [478, 279] width 42 height 15
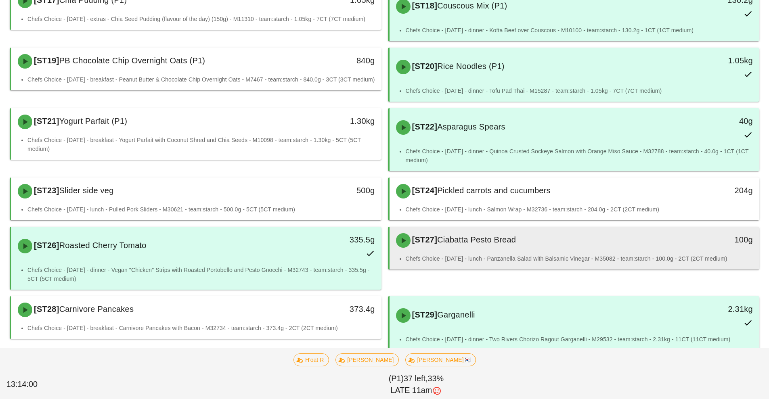
click at [507, 251] on div "[ST27] Ciabatta Pesto Bread" at bounding box center [528, 240] width 275 height 24
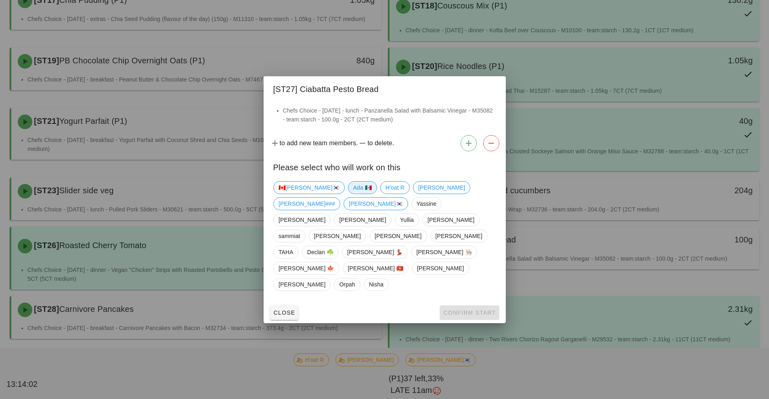
click at [353, 194] on span "Ada 🇲🇽" at bounding box center [362, 188] width 19 height 12
click at [450, 310] on span "Confirm Start" at bounding box center [469, 313] width 53 height 6
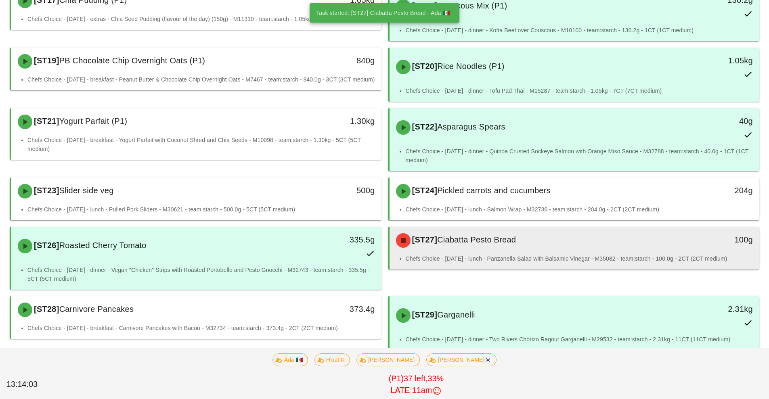
click at [509, 256] on li "Chefs Choice - [DATE] - lunch - Panzanella Salad with Balsamic Vinegar - M35082…" at bounding box center [579, 258] width 347 height 9
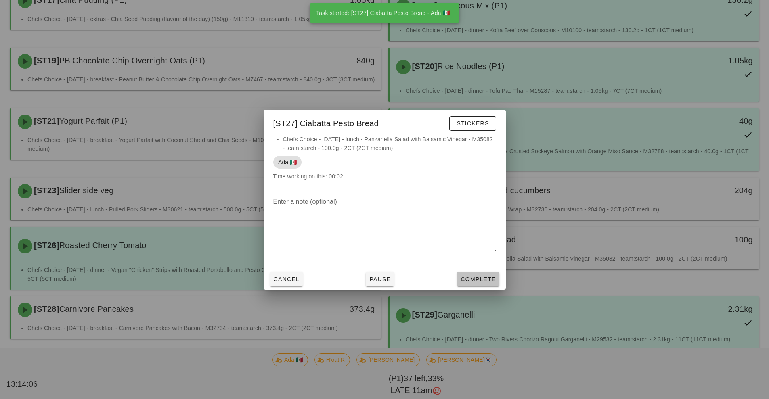
click at [477, 281] on span "Complete" at bounding box center [478, 279] width 36 height 6
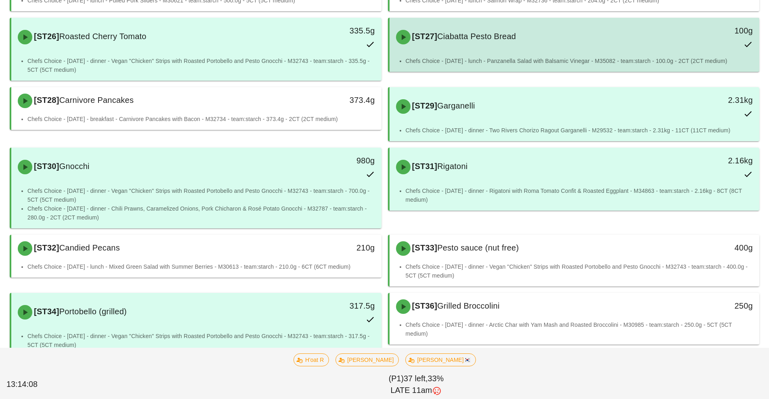
scroll to position [394, 0]
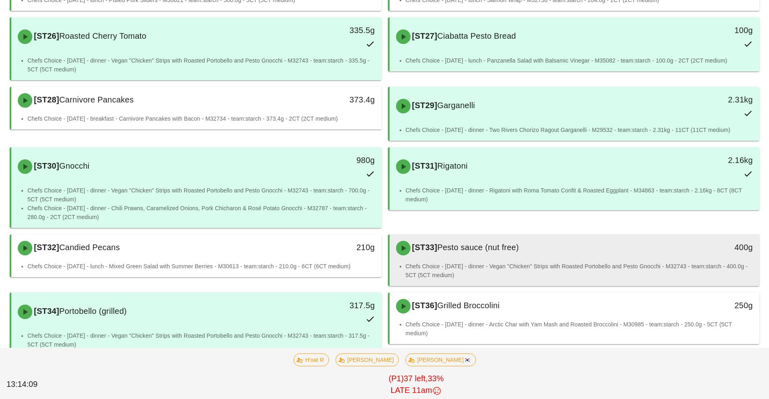
click at [525, 251] on div "[ST33] Pesto sauce (nut free)" at bounding box center [528, 248] width 275 height 24
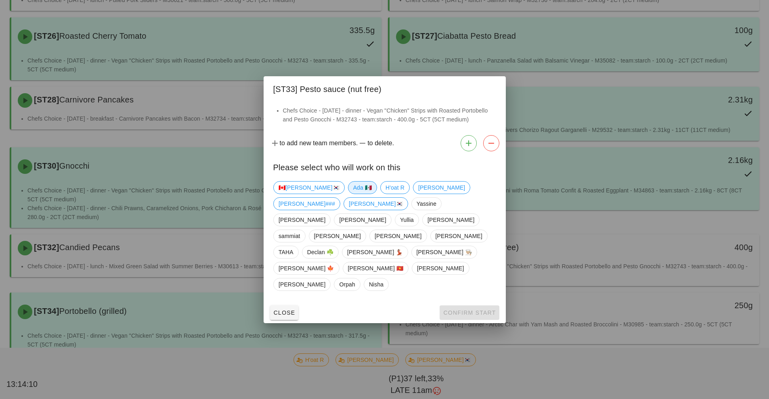
click at [353, 194] on span "Ada 🇲🇽" at bounding box center [362, 188] width 19 height 12
click at [458, 310] on span "Confirm Start" at bounding box center [469, 313] width 53 height 6
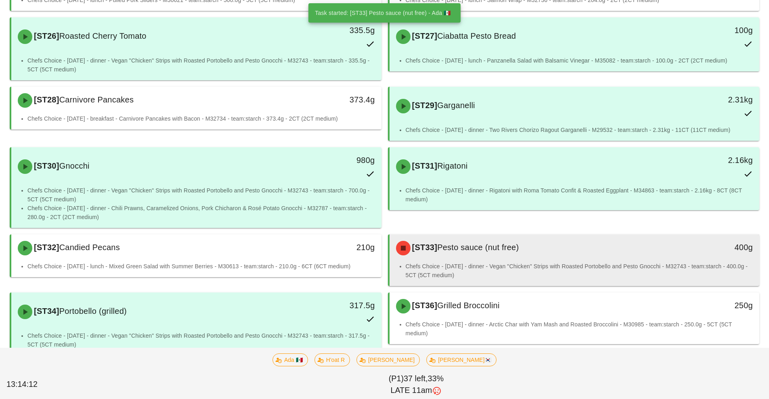
click at [503, 265] on li "Chefs Choice - [DATE] - dinner - Vegan "Chicken" Strips with Roasted Portobello…" at bounding box center [579, 271] width 347 height 18
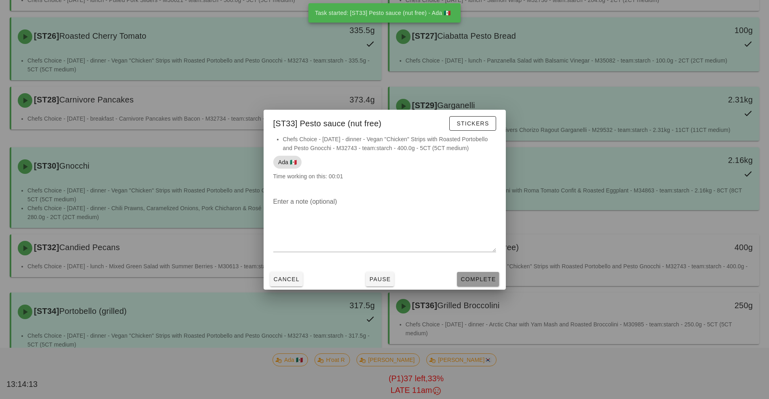
click at [482, 279] on span "Complete" at bounding box center [478, 279] width 36 height 6
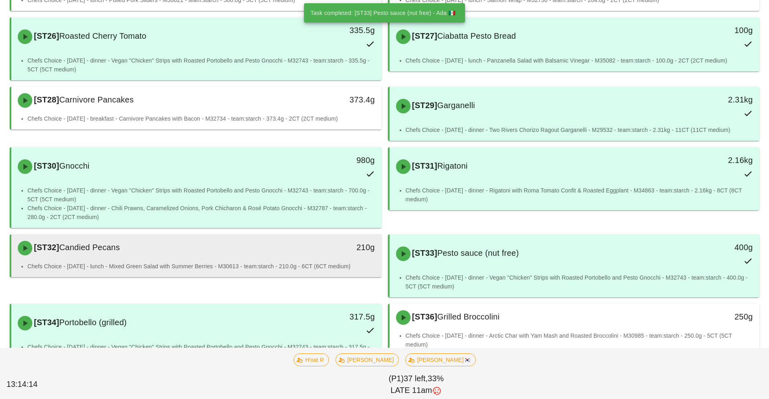
click at [285, 259] on div "[ST32] Candied Pecans" at bounding box center [150, 248] width 275 height 24
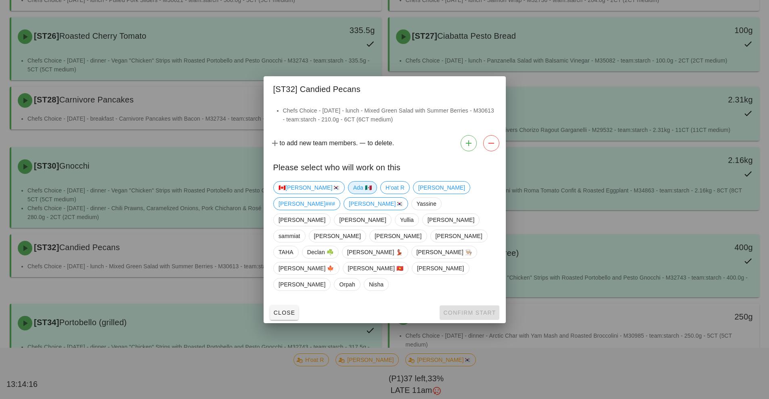
click at [353, 194] on span "Ada 🇲🇽" at bounding box center [362, 188] width 19 height 12
click at [454, 310] on span "Confirm Start" at bounding box center [469, 313] width 53 height 6
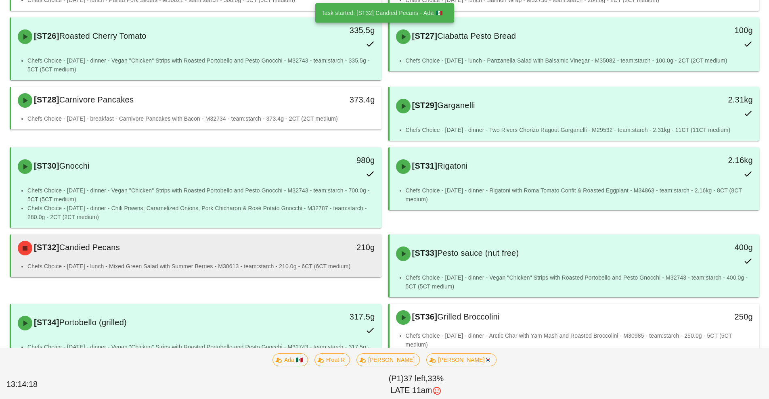
click at [304, 268] on li "Chefs Choice - [DATE] - lunch - Mixed Green Salad with Summer Berries - M30613 …" at bounding box center [200, 266] width 347 height 9
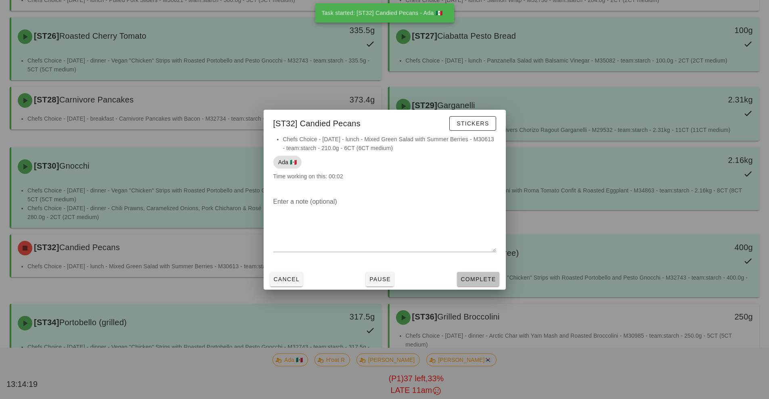
click at [477, 281] on span "Complete" at bounding box center [478, 279] width 36 height 6
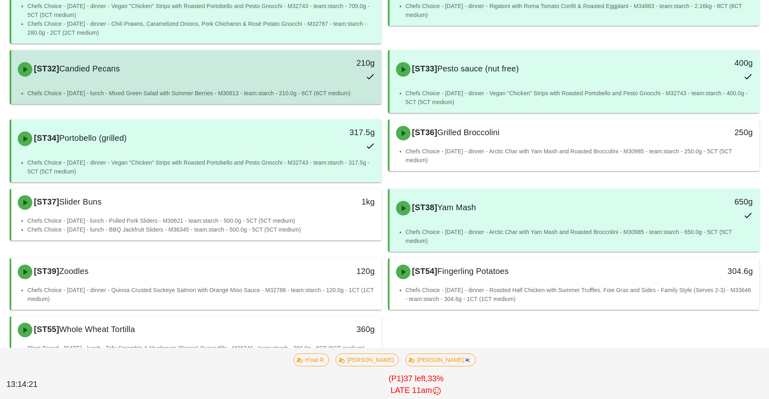
scroll to position [592, 0]
